Goal: Task Accomplishment & Management: Use online tool/utility

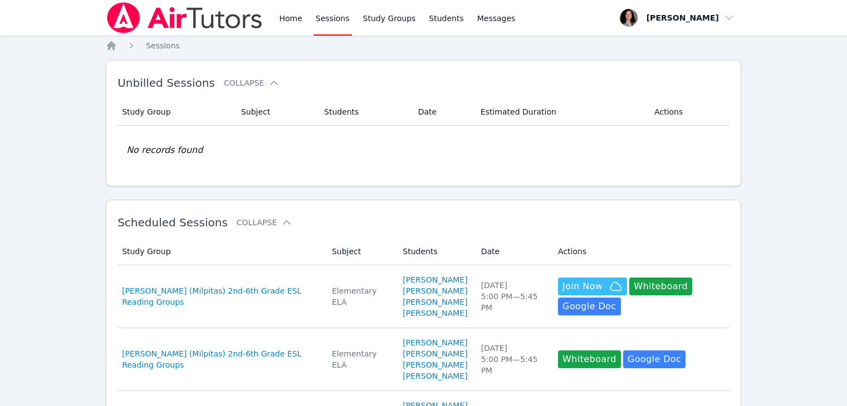
scroll to position [196, 0]
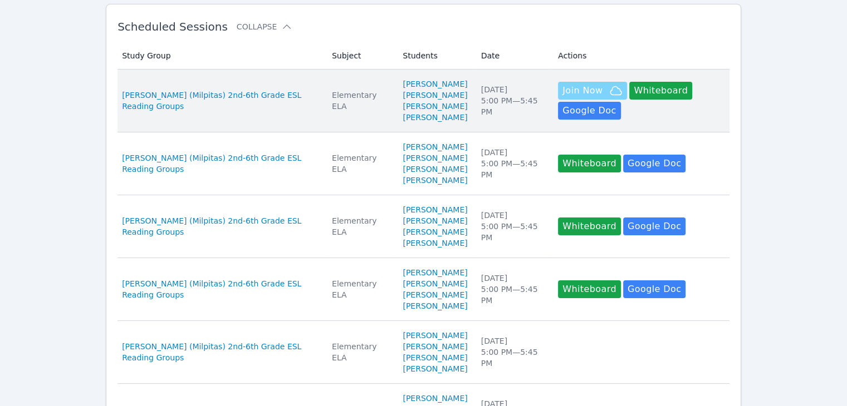
click at [577, 90] on span "Join Now" at bounding box center [582, 90] width 40 height 13
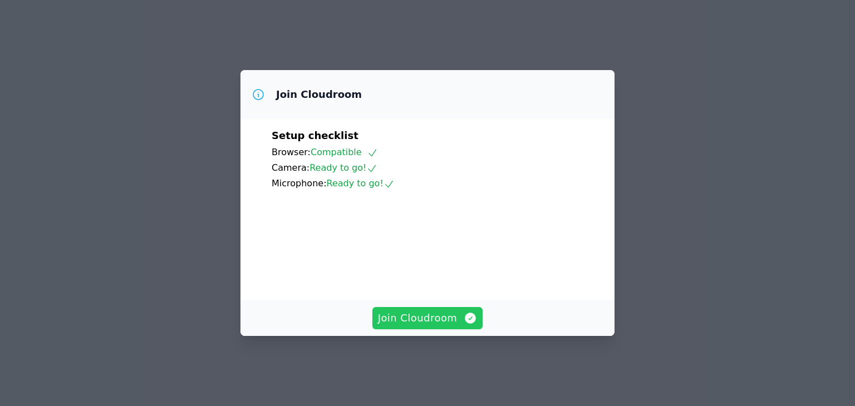
click at [389, 326] on span "Join Cloudroom" at bounding box center [428, 319] width 100 height 16
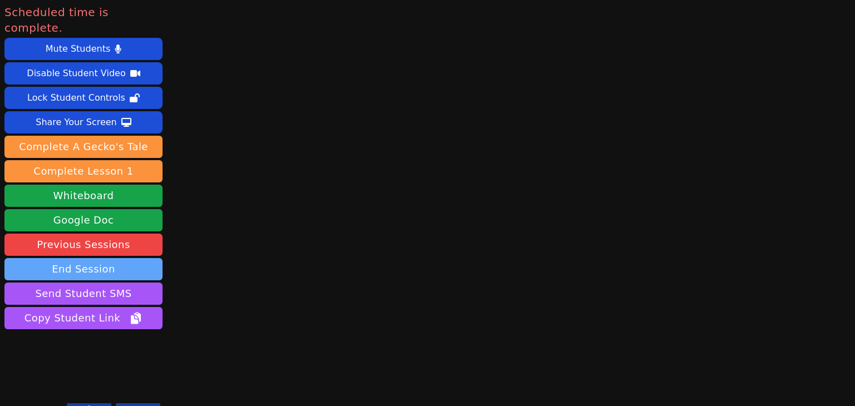
click at [98, 258] on button "End Session" at bounding box center [83, 269] width 158 height 22
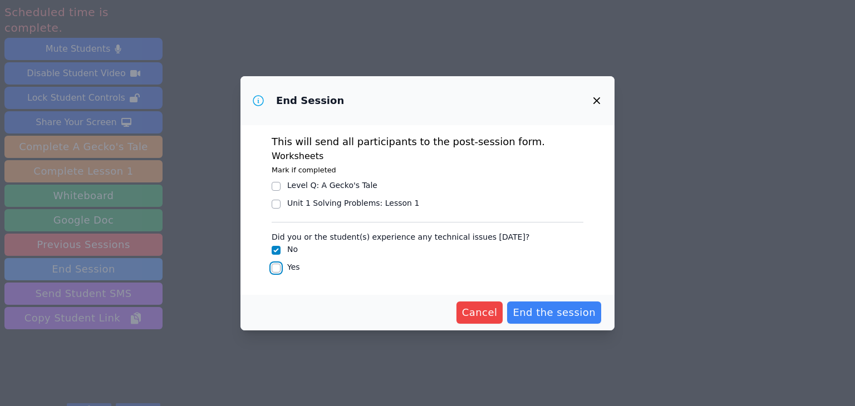
click at [278, 271] on input "Yes" at bounding box center [276, 268] width 9 height 9
checkbox input "true"
checkbox input "false"
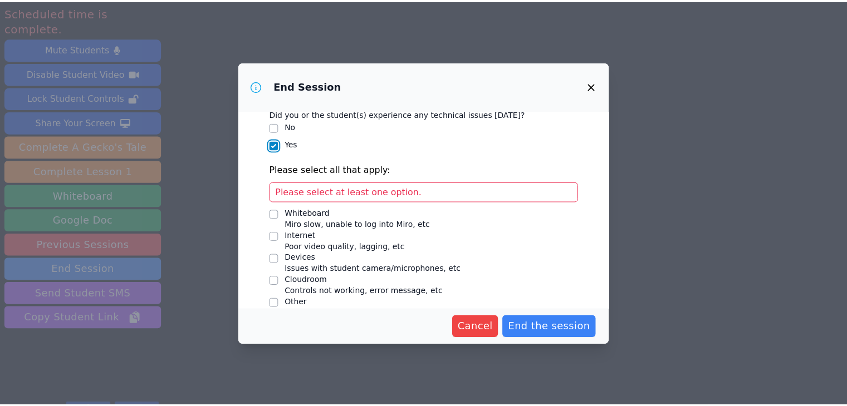
scroll to position [117, 0]
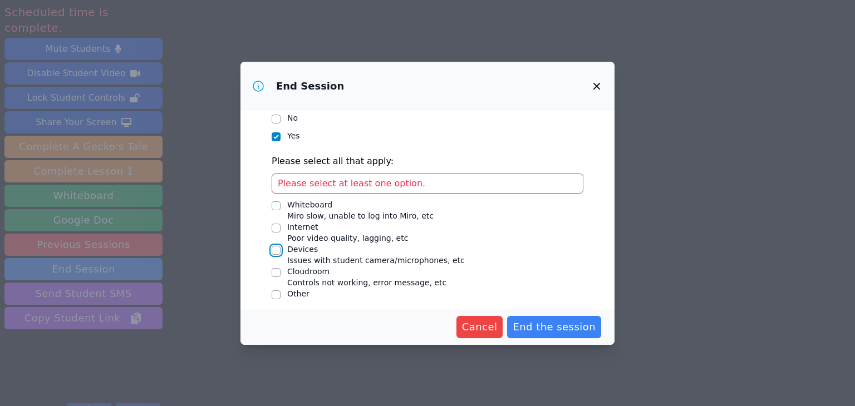
click at [280, 248] on input "Devices Issues with student camera/microphones, etc" at bounding box center [276, 250] width 9 height 9
checkbox input "true"
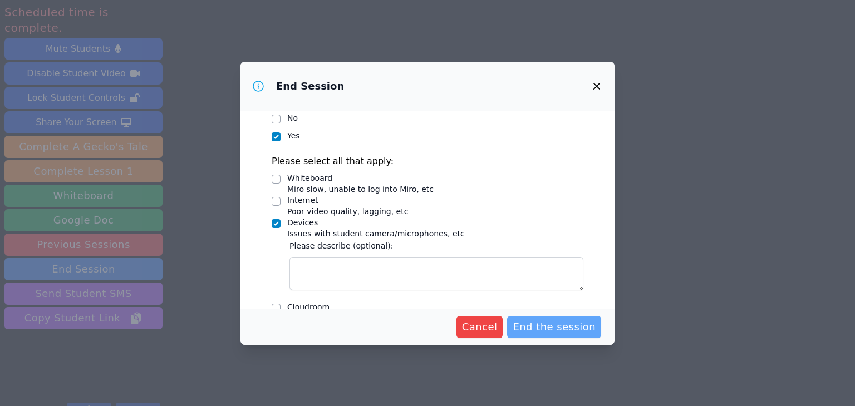
click at [552, 332] on span "End the session" at bounding box center [554, 327] width 83 height 16
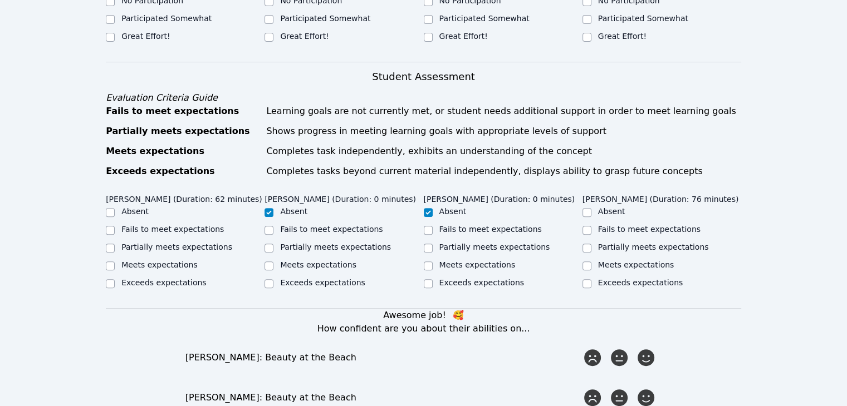
scroll to position [245, 0]
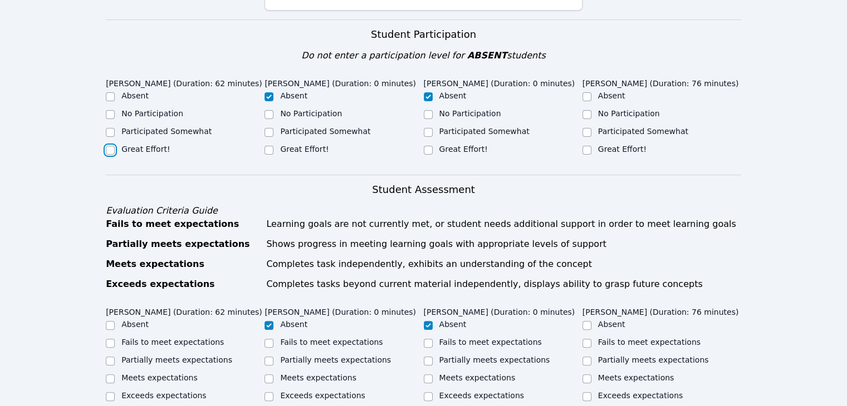
click at [107, 146] on input "Great Effort!" at bounding box center [110, 150] width 9 height 9
checkbox input "true"
click at [586, 146] on input "Great Effort!" at bounding box center [586, 150] width 9 height 9
checkbox input "true"
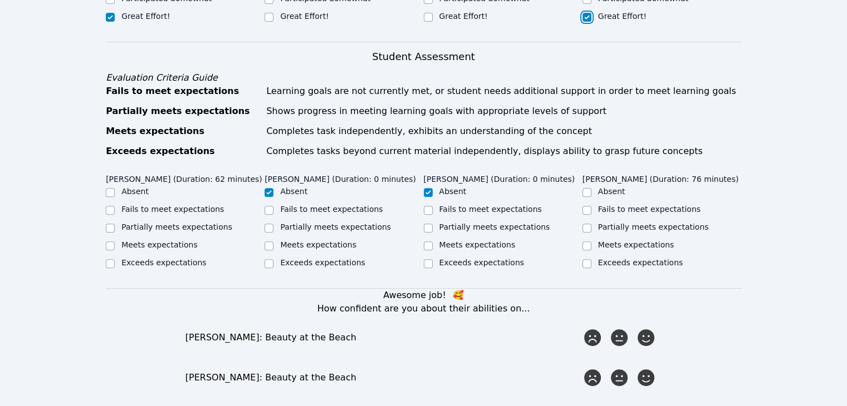
scroll to position [385, 0]
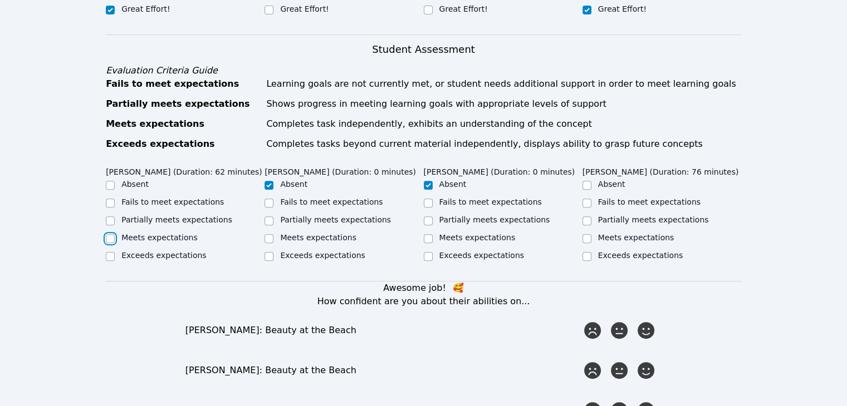
click at [110, 234] on input "Meets expectations" at bounding box center [110, 238] width 9 height 9
checkbox input "true"
click at [588, 234] on input "Meets expectations" at bounding box center [586, 238] width 9 height 9
checkbox input "true"
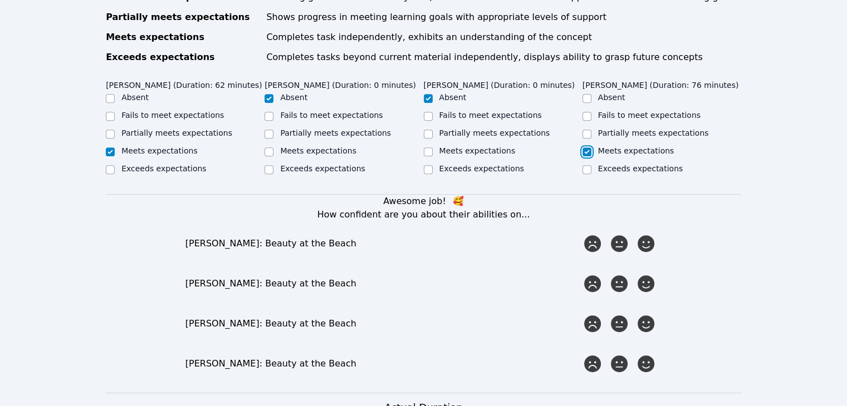
scroll to position [476, 0]
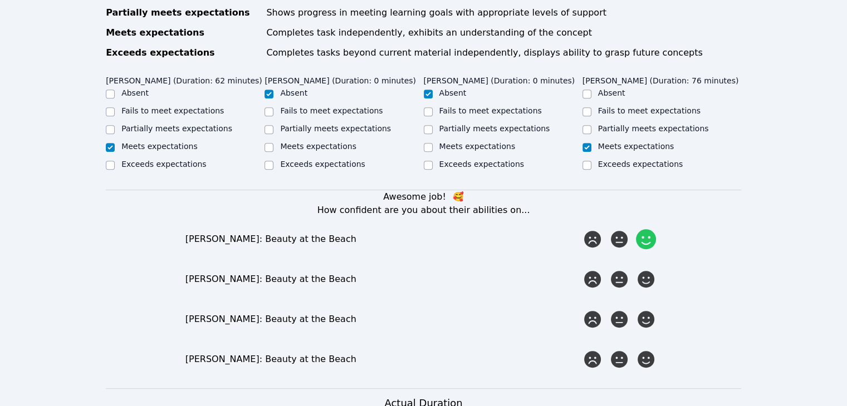
click at [646, 232] on icon at bounding box center [646, 239] width 20 height 20
click at [0, 0] on input "radio" at bounding box center [0, 0] width 0 height 0
click at [646, 270] on icon at bounding box center [646, 279] width 20 height 20
click at [0, 0] on input "radio" at bounding box center [0, 0] width 0 height 0
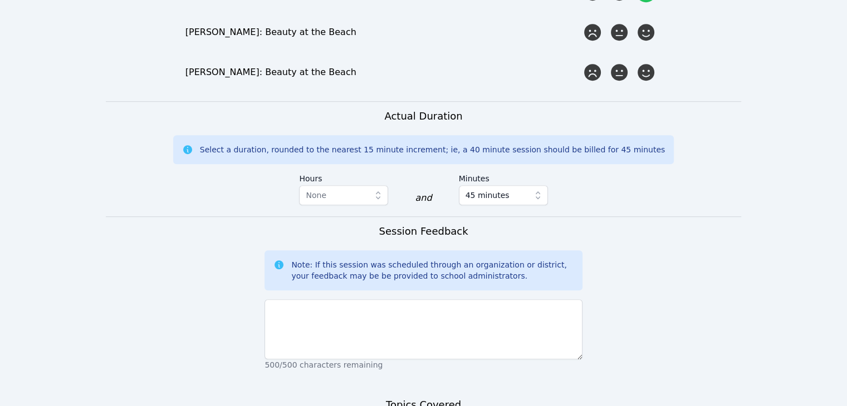
scroll to position [765, 0]
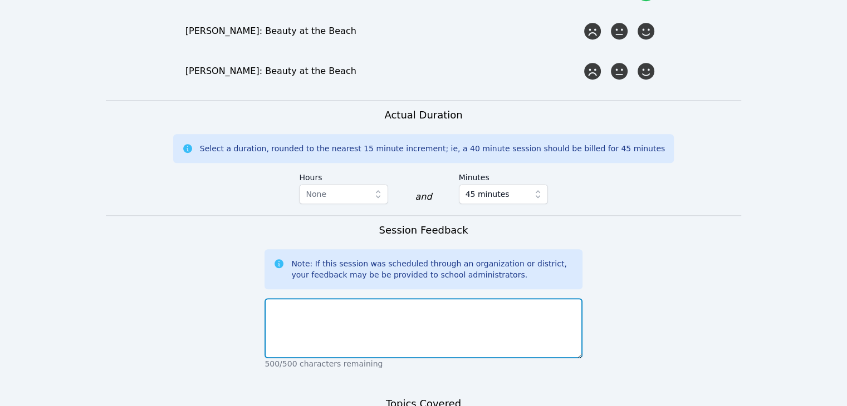
click at [434, 298] on textarea at bounding box center [422, 328] width 317 height 60
click at [387, 299] on textarea "Students did a great job [DATE]! They read Beauty at the" at bounding box center [422, 328] width 317 height 60
click at [465, 298] on textarea "Students did a great job [DATE]! We read Beauty at the" at bounding box center [422, 328] width 317 height 60
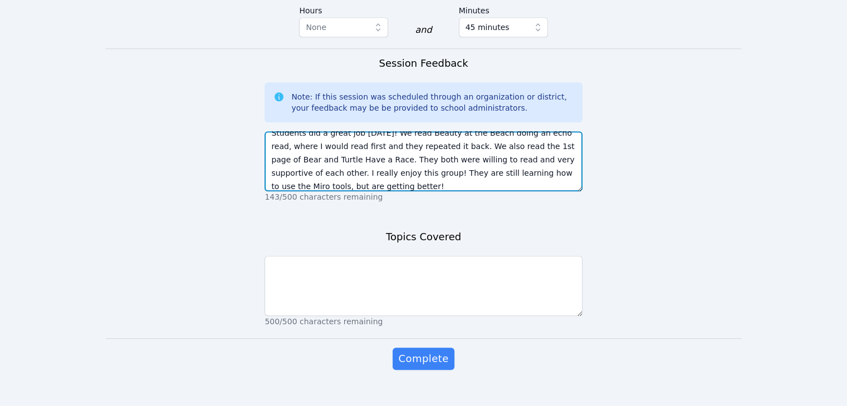
scroll to position [935, 0]
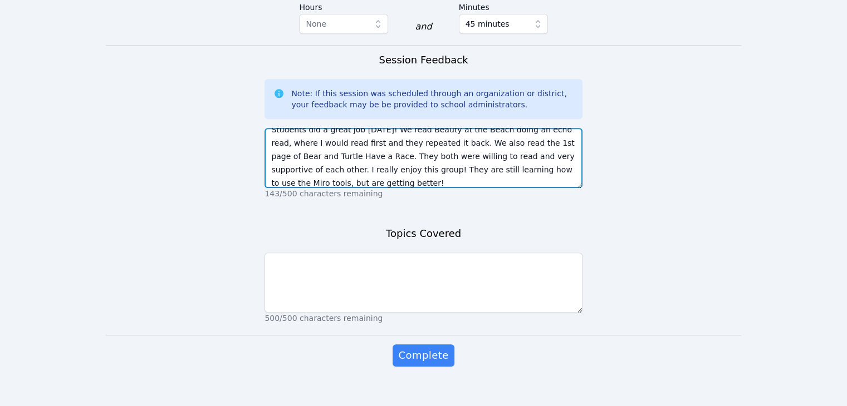
type textarea "Students did a great job [DATE]! We read Beauty at the Beach doing an echo read…"
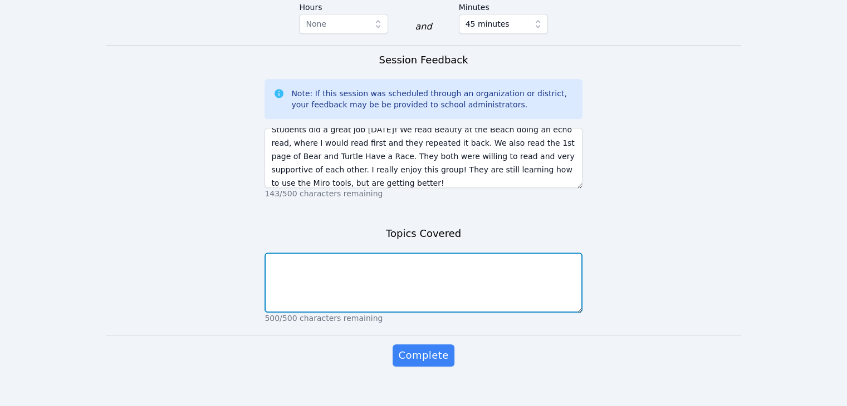
click at [521, 253] on textarea at bounding box center [422, 283] width 317 height 60
type textarea "Beauty at the Beach Bear and Turtle Have a Race-Lesson 1"
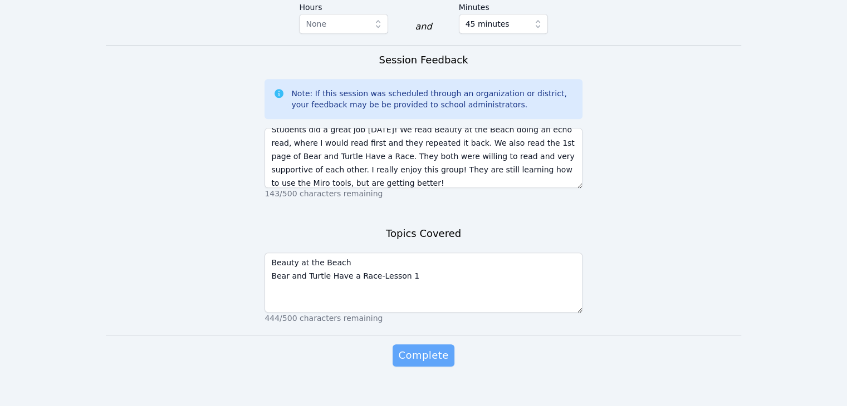
click at [416, 348] on span "Complete" at bounding box center [423, 356] width 50 height 16
